Goal: Task Accomplishment & Management: Use online tool/utility

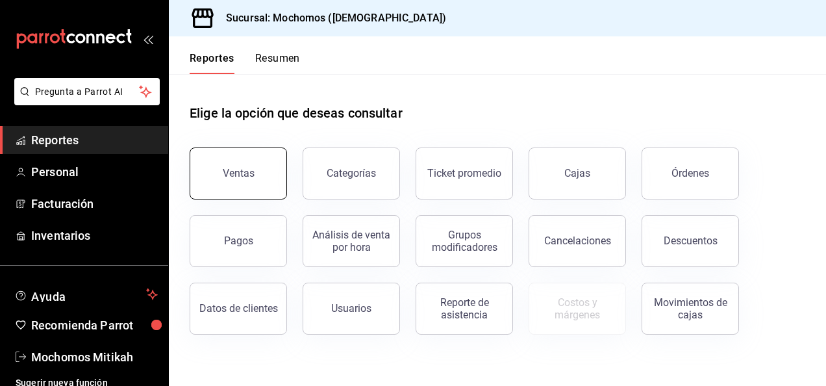
click at [234, 177] on div "Ventas" at bounding box center [239, 173] width 32 height 12
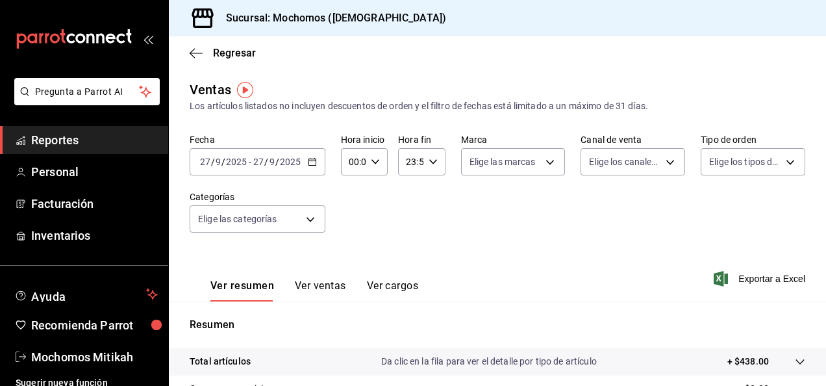
click at [308, 168] on div "[DATE] [DATE] - [DATE] [DATE]" at bounding box center [258, 161] width 136 height 27
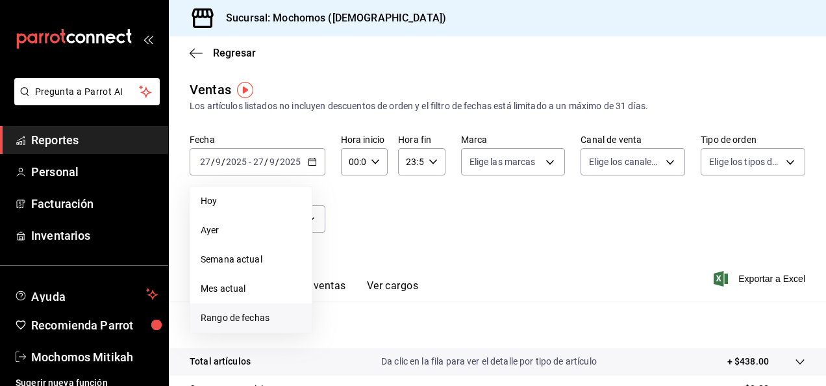
click at [266, 314] on span "Rango de fechas" at bounding box center [251, 318] width 101 height 14
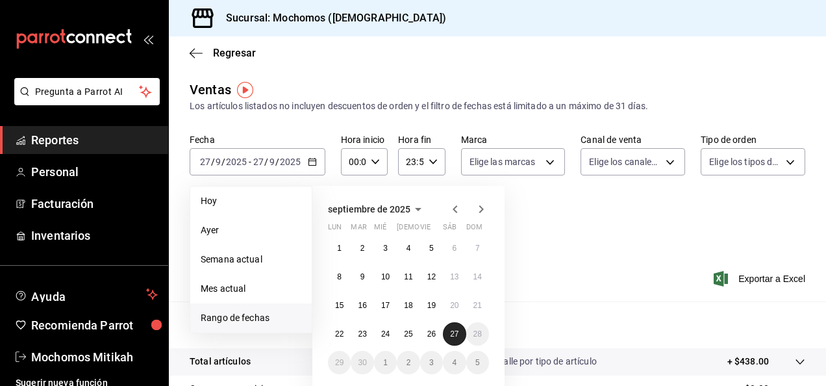
click at [459, 332] on button "27" at bounding box center [454, 333] width 23 height 23
click at [456, 330] on abbr "27" at bounding box center [454, 333] width 8 height 9
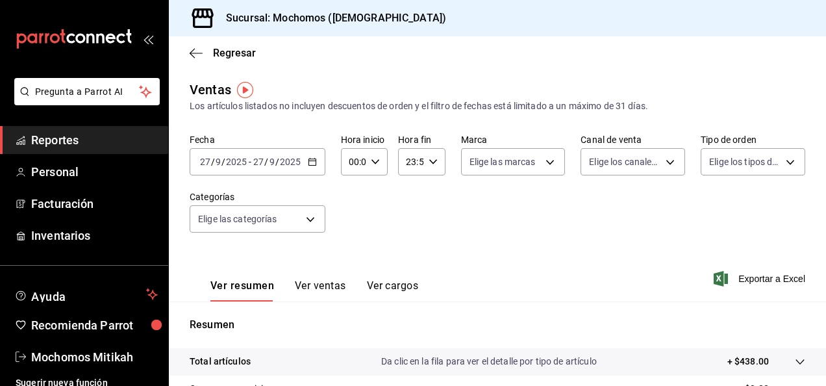
click at [308, 171] on div "[DATE] [DATE] - [DATE] [DATE]" at bounding box center [258, 161] width 136 height 27
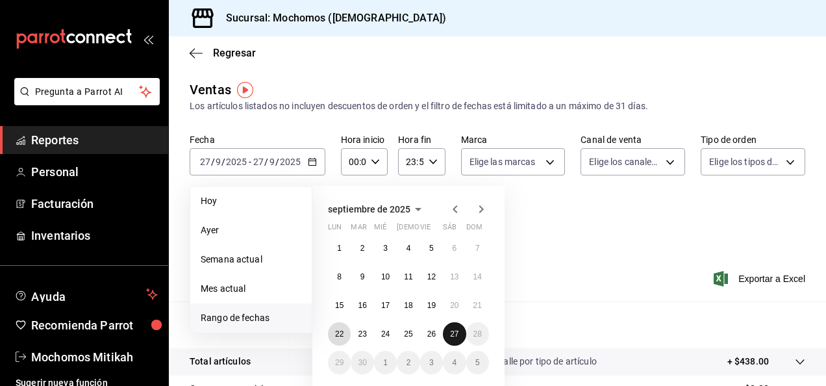
drag, startPoint x: 342, startPoint y: 328, endPoint x: 443, endPoint y: 333, distance: 100.8
click at [443, 333] on div "1 2 3 4 5 6 7 8 9 10 11 12 13 14 15 16 17 18 19 20 21 22 23 24 25 26 27 28 29 3…" at bounding box center [408, 305] width 161 height 138
click at [448, 323] on button "27" at bounding box center [454, 333] width 23 height 23
click at [333, 327] on button "22" at bounding box center [339, 333] width 23 height 23
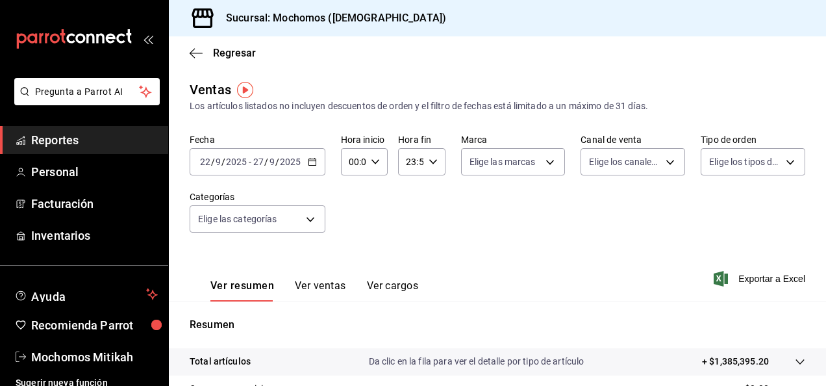
click at [373, 163] on \(Stroke\) "button" at bounding box center [375, 161] width 8 height 5
click at [359, 262] on button "02" at bounding box center [351, 257] width 18 height 26
type input "02:00"
click at [353, 273] on span "05" at bounding box center [351, 273] width 3 height 10
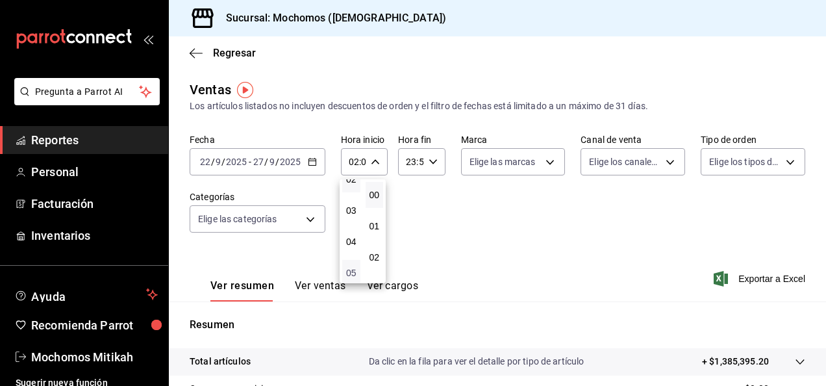
type input "05:00"
click at [431, 158] on div at bounding box center [413, 193] width 826 height 386
click at [431, 162] on \(Stroke\) "button" at bounding box center [433, 161] width 8 height 5
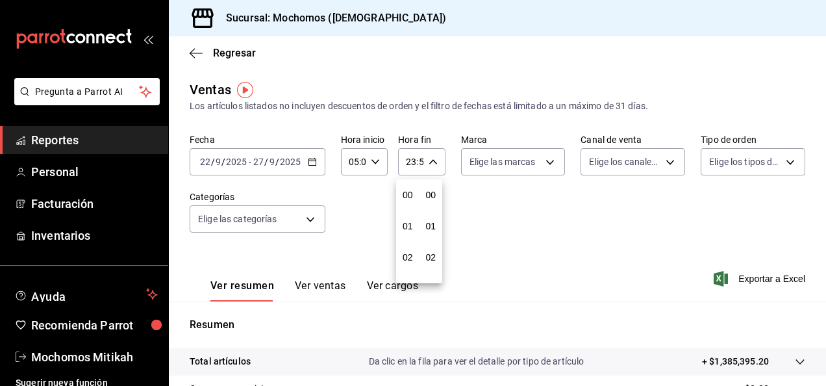
scroll to position [1766, 0]
click at [410, 258] on button "23" at bounding box center [408, 268] width 18 height 26
click at [407, 271] on span "05" at bounding box center [408, 273] width 3 height 10
type input "05:59"
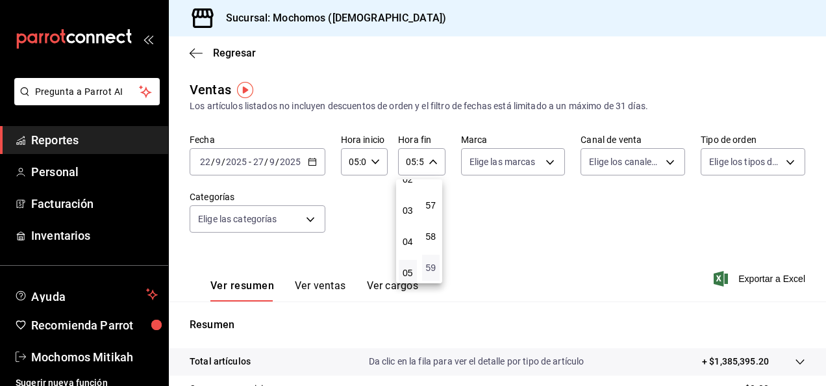
click at [430, 266] on span "59" at bounding box center [431, 267] width 3 height 10
click at [431, 194] on span "00" at bounding box center [431, 195] width 3 height 10
type input "05:00"
click at [772, 275] on div at bounding box center [413, 193] width 826 height 386
click at [772, 275] on div "00 01 02 03 04 05 06 07 08 09 10 11 12 13 14 15 16 17 18 19 20 21 22 23 00 01 0…" at bounding box center [413, 195] width 826 height 382
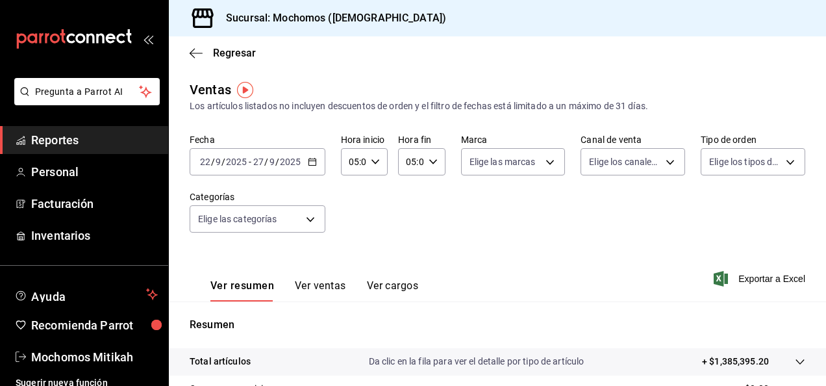
click at [772, 275] on span "Exportar a Excel" at bounding box center [760, 279] width 89 height 16
click at [772, 275] on div "Exportando a excel..." at bounding box center [752, 279] width 105 height 12
